Goal: Task Accomplishment & Management: Manage account settings

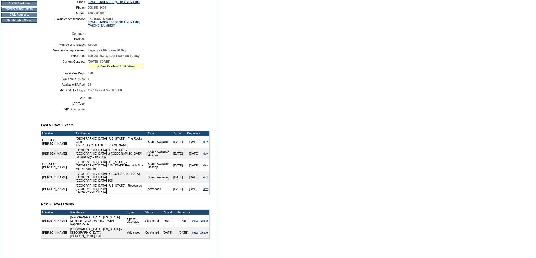
scroll to position [150, 0]
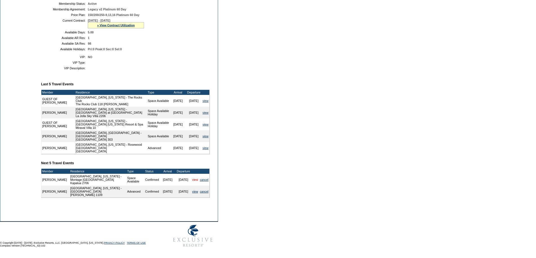
click at [193, 181] on link "view" at bounding box center [195, 179] width 6 height 3
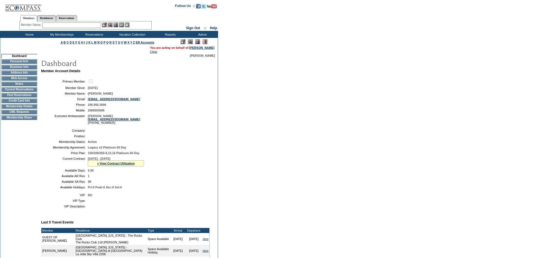
click at [76, 24] on input "text" at bounding box center [71, 25] width 58 height 6
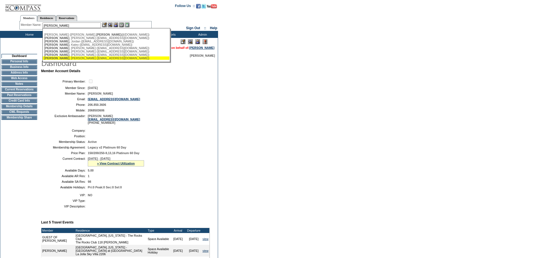
click at [78, 60] on div "Goldberg , William (williamgoldberg54@gmail.com)" at bounding box center [106, 58] width 124 height 3
type input "Goldberg, William (williamgoldberg54@gmail.com)"
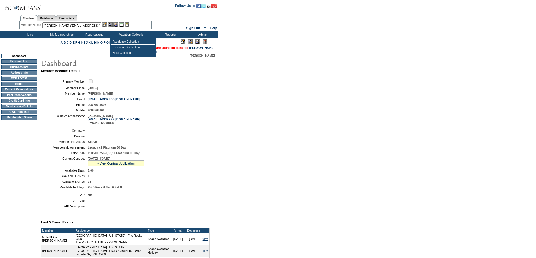
click at [117, 24] on img at bounding box center [115, 24] width 5 height 5
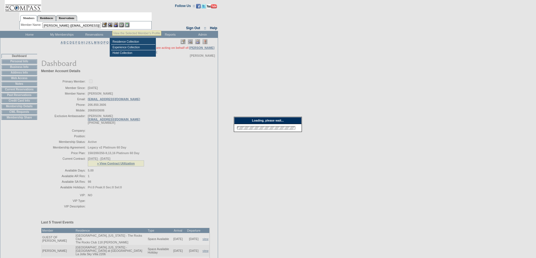
click at [112, 24] on img at bounding box center [110, 24] width 5 height 5
